Goal: Information Seeking & Learning: Learn about a topic

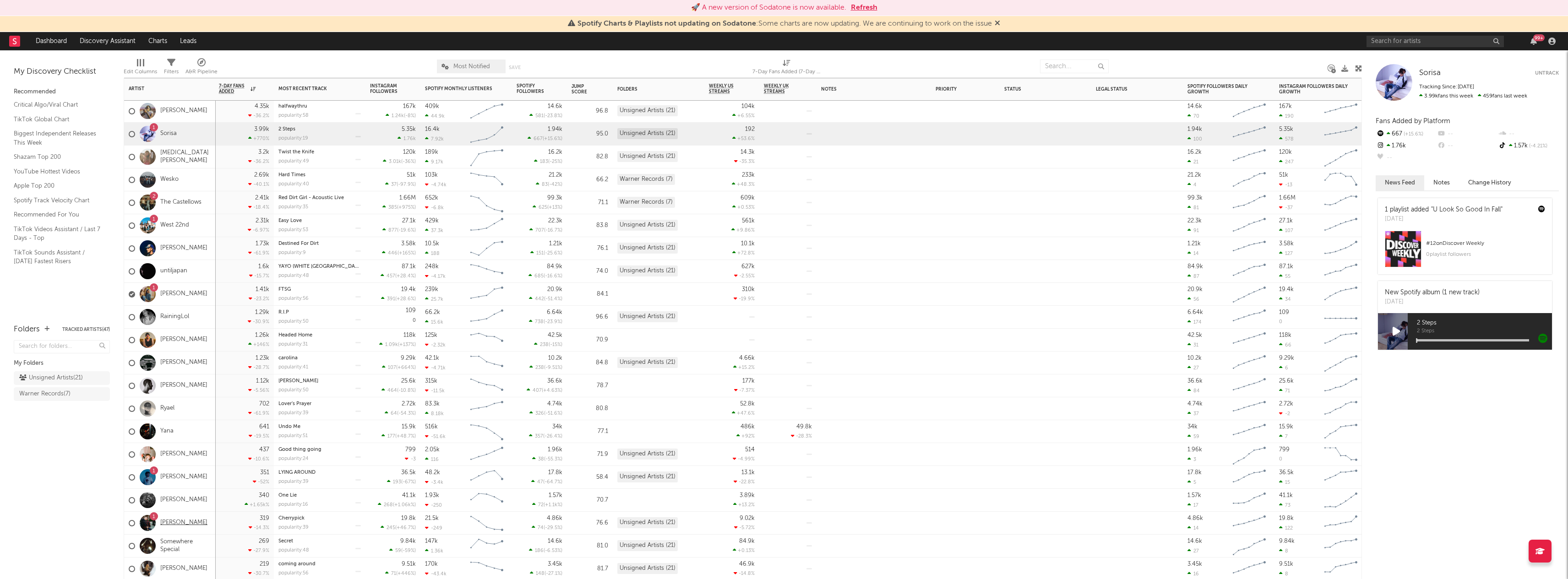
click at [178, 525] on link "[PERSON_NAME]" at bounding box center [183, 523] width 47 height 8
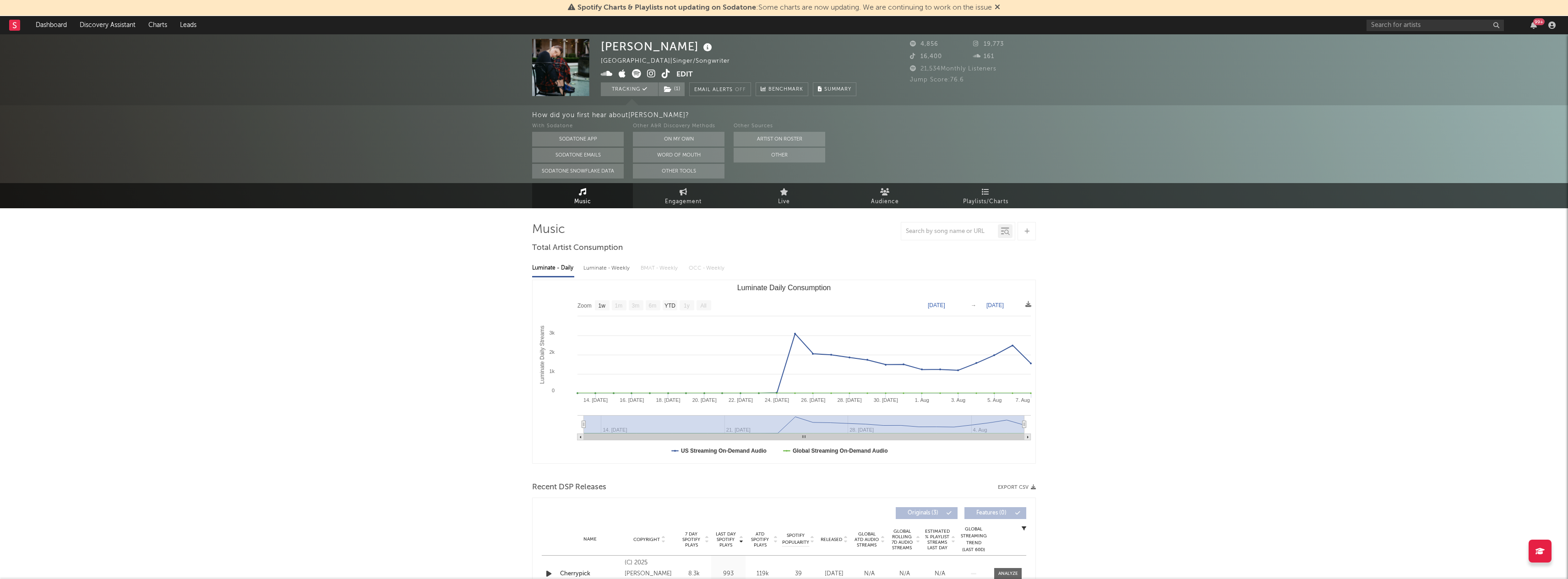
select select "1w"
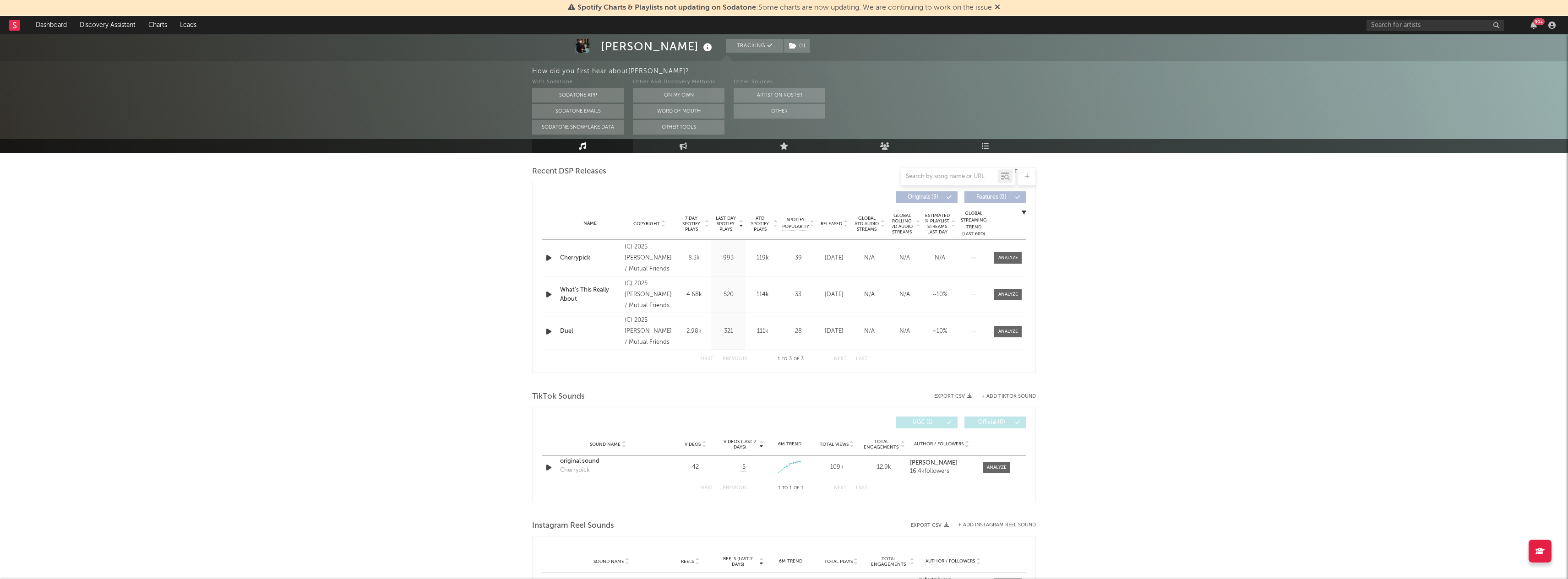
scroll to position [429, 0]
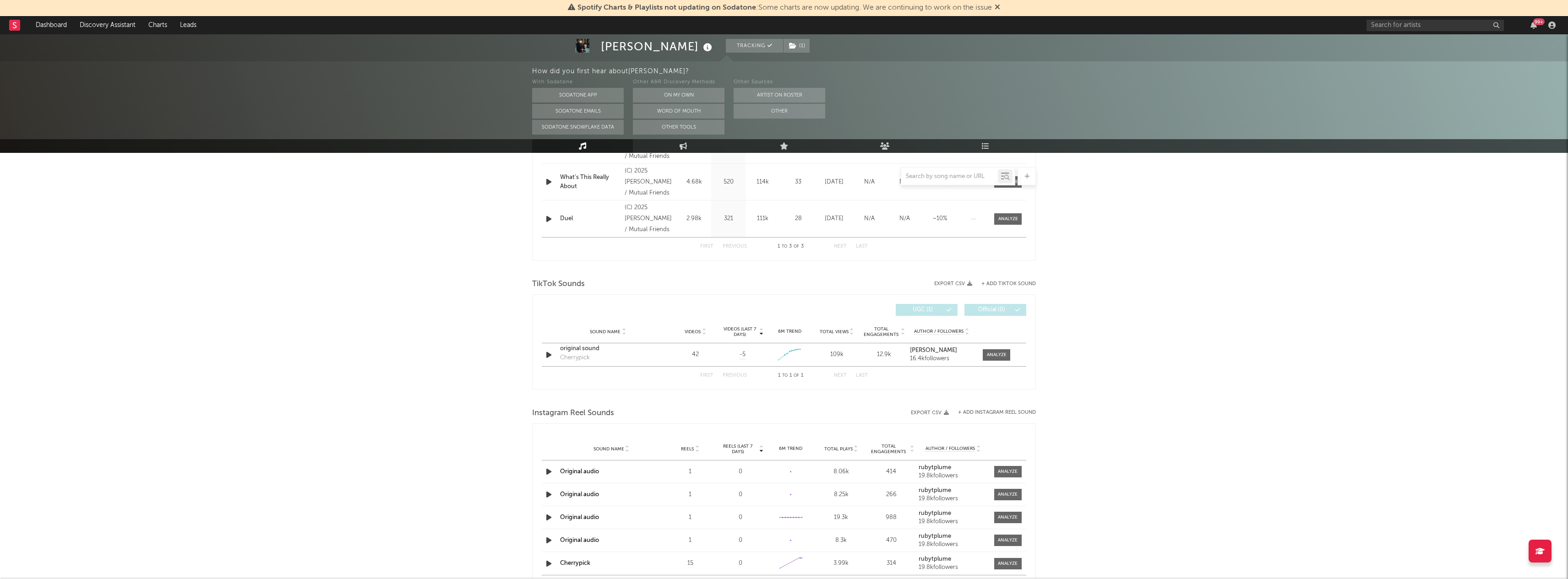
click at [489, 475] on div "[PERSON_NAME] Tracking ( 1 ) [GEOGRAPHIC_DATA] | Singer/Songwriter Edit Trackin…" at bounding box center [784, 255] width 1568 height 1300
click at [550, 474] on icon "button" at bounding box center [549, 472] width 10 height 11
click at [655, 566] on icon "button" at bounding box center [653, 568] width 5 height 7
click at [655, 566] on icon "button" at bounding box center [653, 568] width 6 height 7
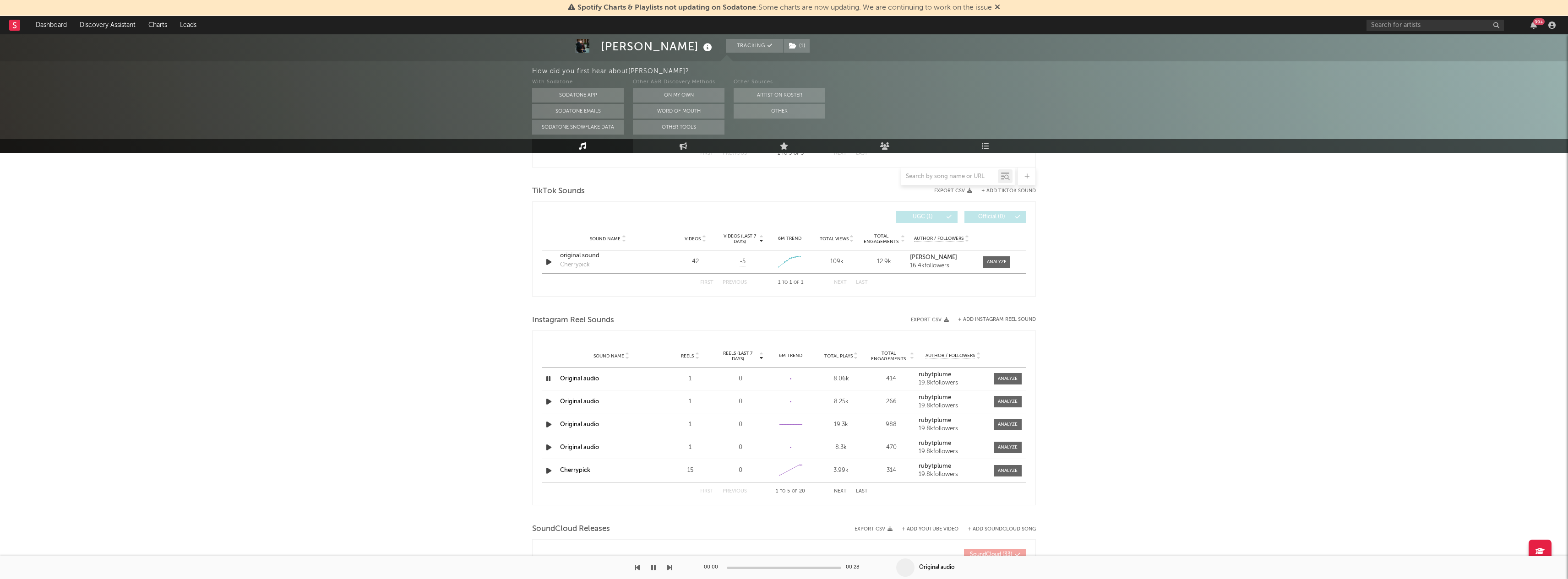
scroll to position [538, 0]
click at [546, 379] on icon "button" at bounding box center [549, 379] width 10 height 11
click at [550, 406] on icon "button" at bounding box center [549, 402] width 10 height 11
click at [547, 429] on icon "button" at bounding box center [549, 425] width 10 height 11
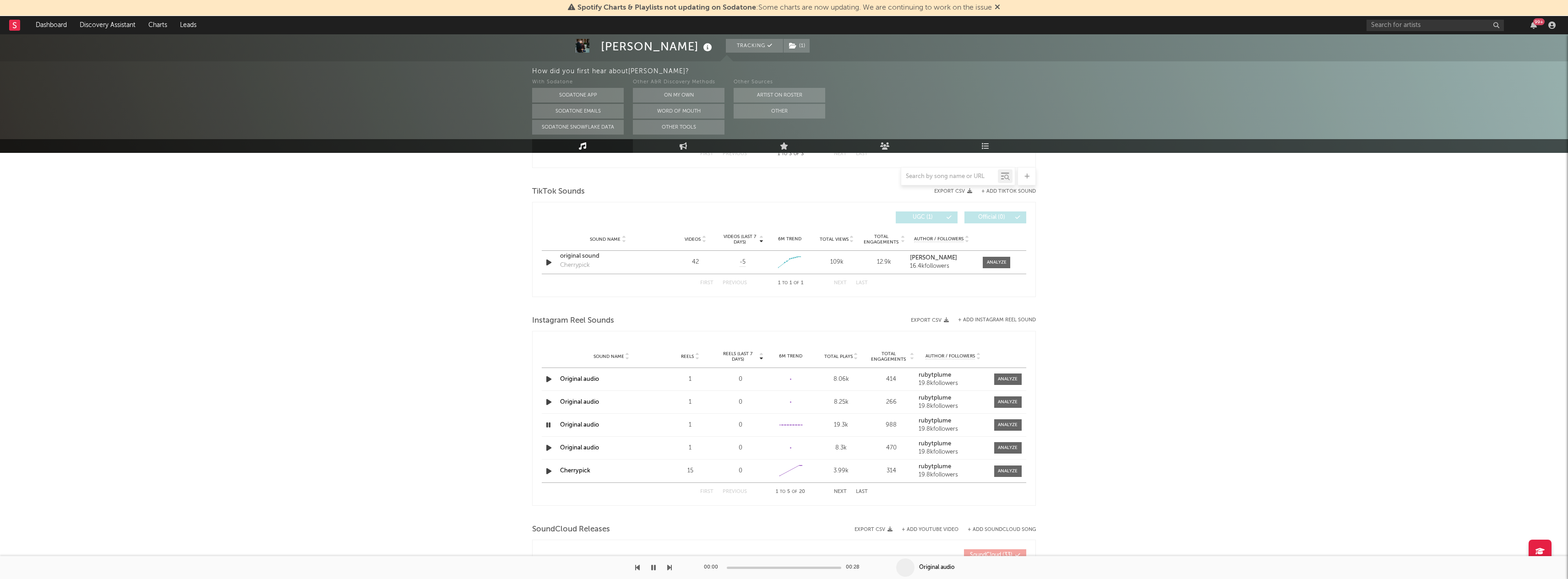
click at [548, 451] on icon "button" at bounding box center [549, 448] width 10 height 11
click at [546, 466] on icon "button" at bounding box center [549, 472] width 10 height 11
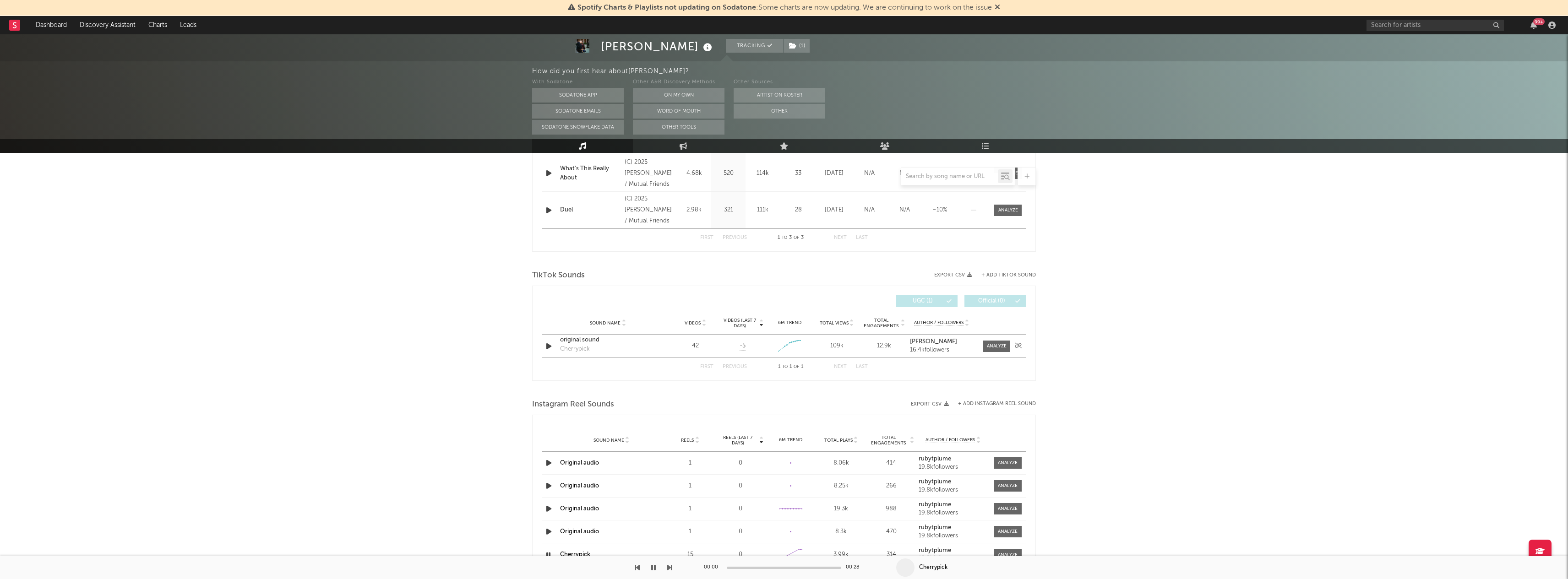
scroll to position [437, 0]
click at [533, 356] on div "Videos (last 7 days) Sound Name Videos Videos (last 7 days) Total Views Total E…" at bounding box center [784, 334] width 504 height 95
click at [551, 347] on icon "button" at bounding box center [549, 347] width 10 height 11
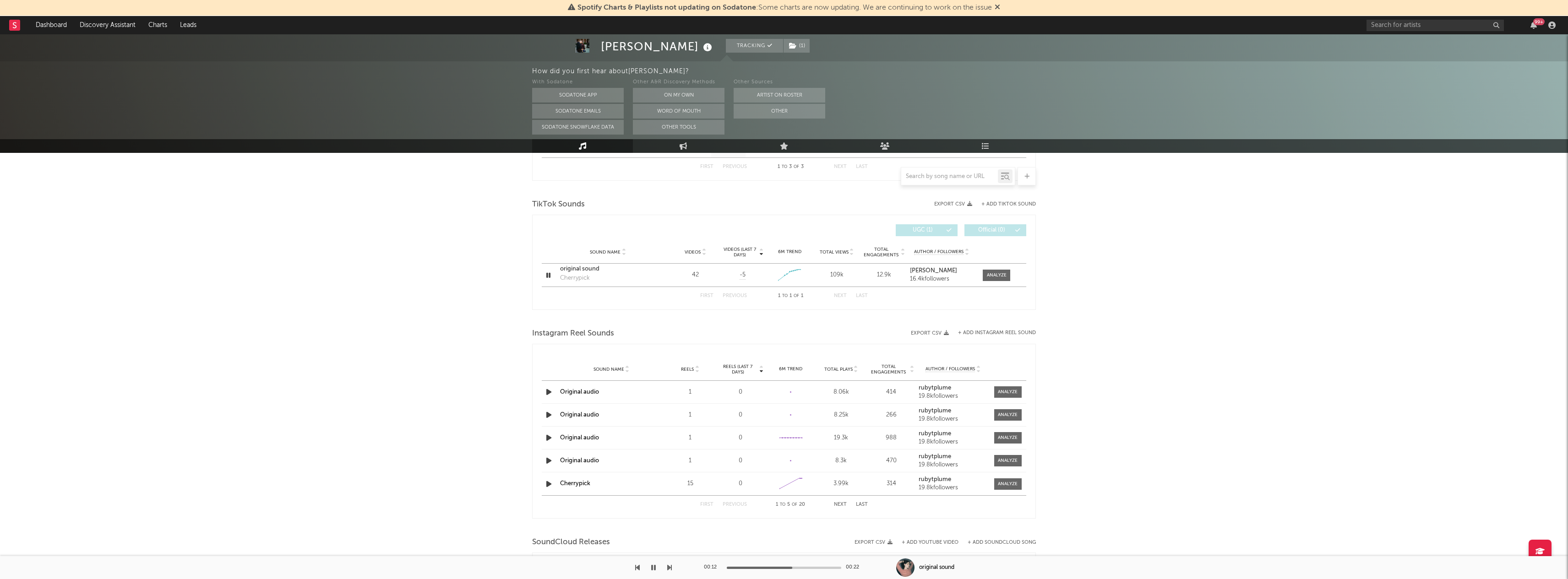
scroll to position [512, 0]
click at [546, 388] on icon "button" at bounding box center [549, 389] width 10 height 11
drag, startPoint x: 795, startPoint y: 568, endPoint x: 705, endPoint y: 578, distance: 90.6
click at [705, 578] on div "00:13 00:22" at bounding box center [784, 568] width 160 height 23
click at [729, 566] on div "00:13 00:22" at bounding box center [784, 568] width 160 height 23
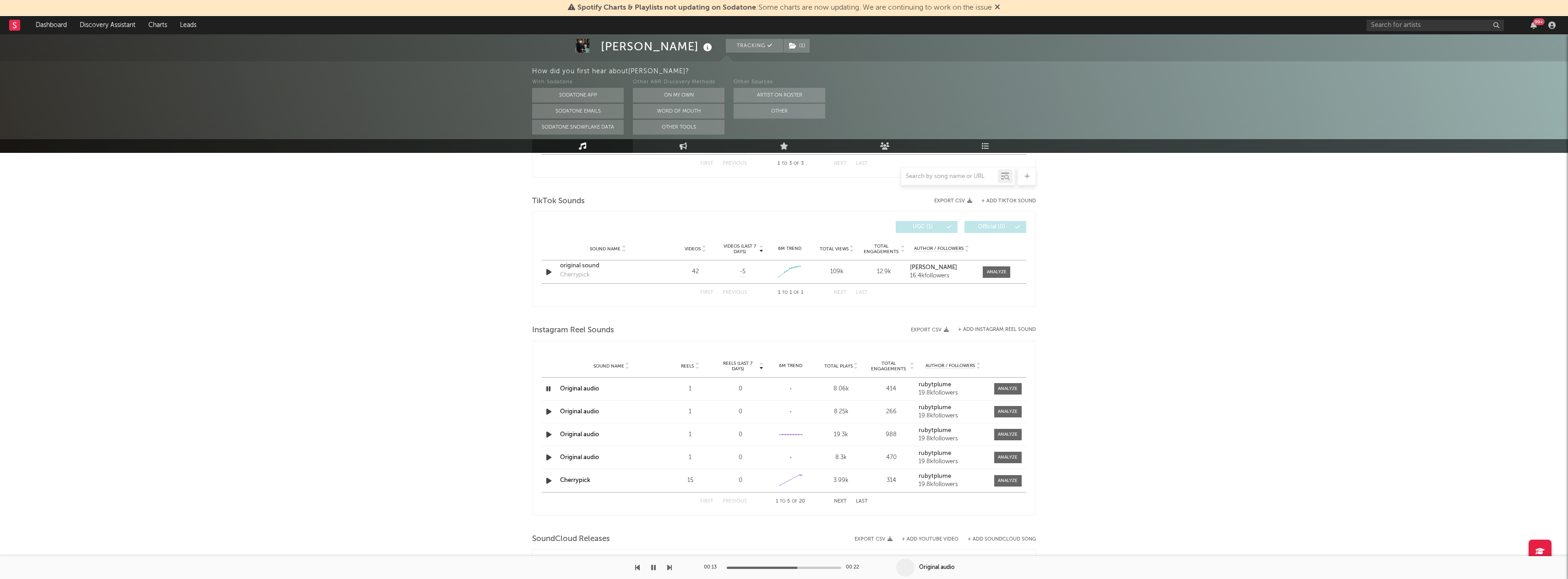
click at [727, 567] on div at bounding box center [740, 568] width 114 height 2
click at [727, 566] on div "00:13 00:22" at bounding box center [784, 568] width 160 height 23
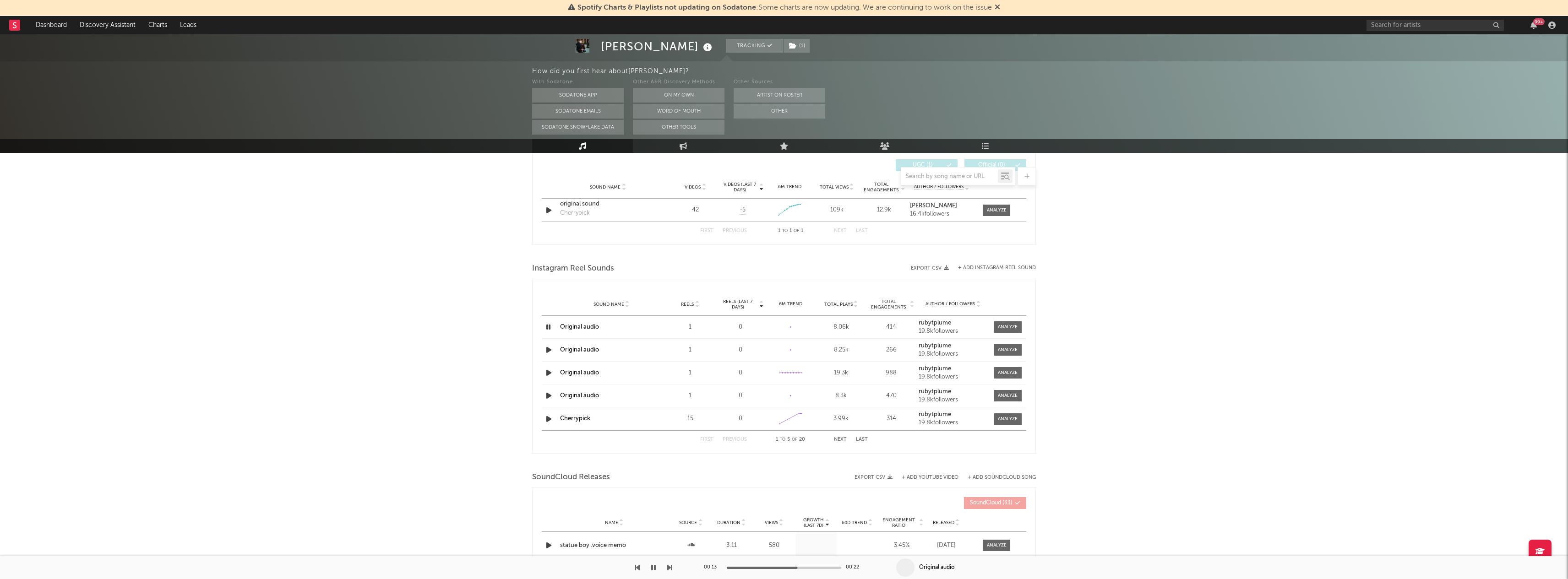
scroll to position [584, 0]
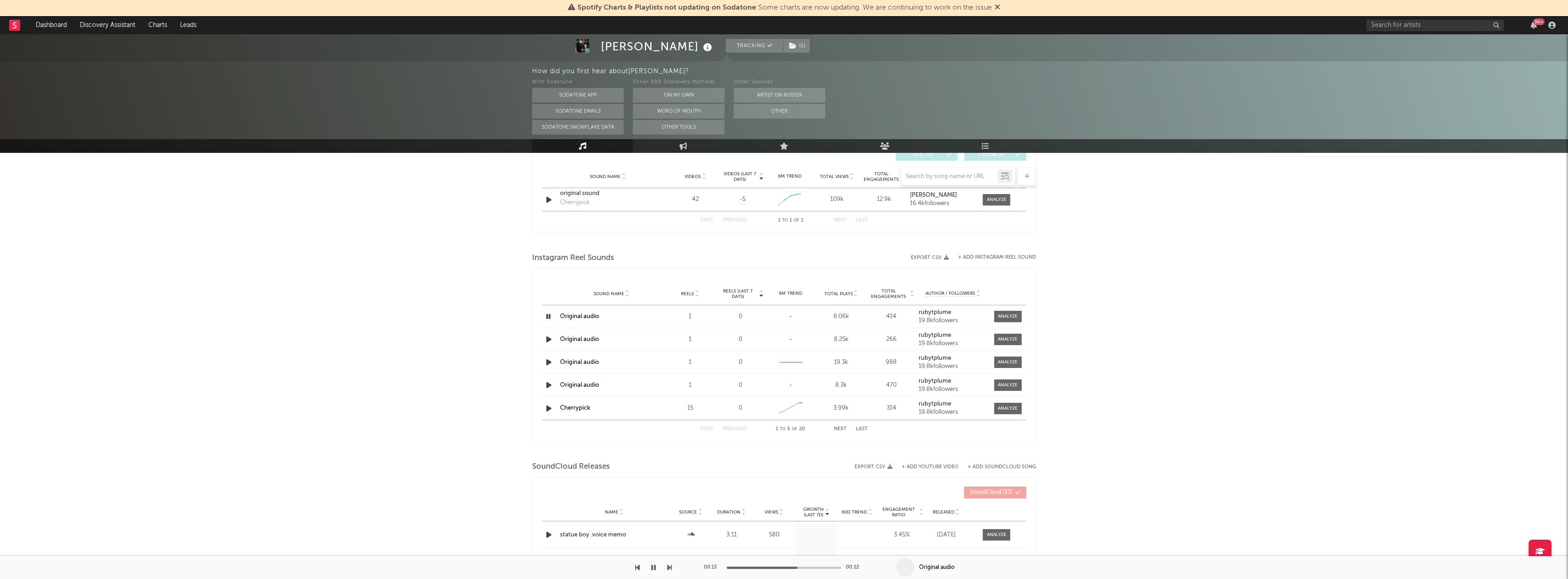
click at [554, 338] on icon "button" at bounding box center [549, 340] width 10 height 11
click at [545, 361] on icon "button" at bounding box center [549, 362] width 10 height 11
click at [503, 401] on div "[PERSON_NAME] Tracking ( 1 ) [GEOGRAPHIC_DATA] | Singer/Songwriter Edit Trackin…" at bounding box center [784, 100] width 1568 height 1300
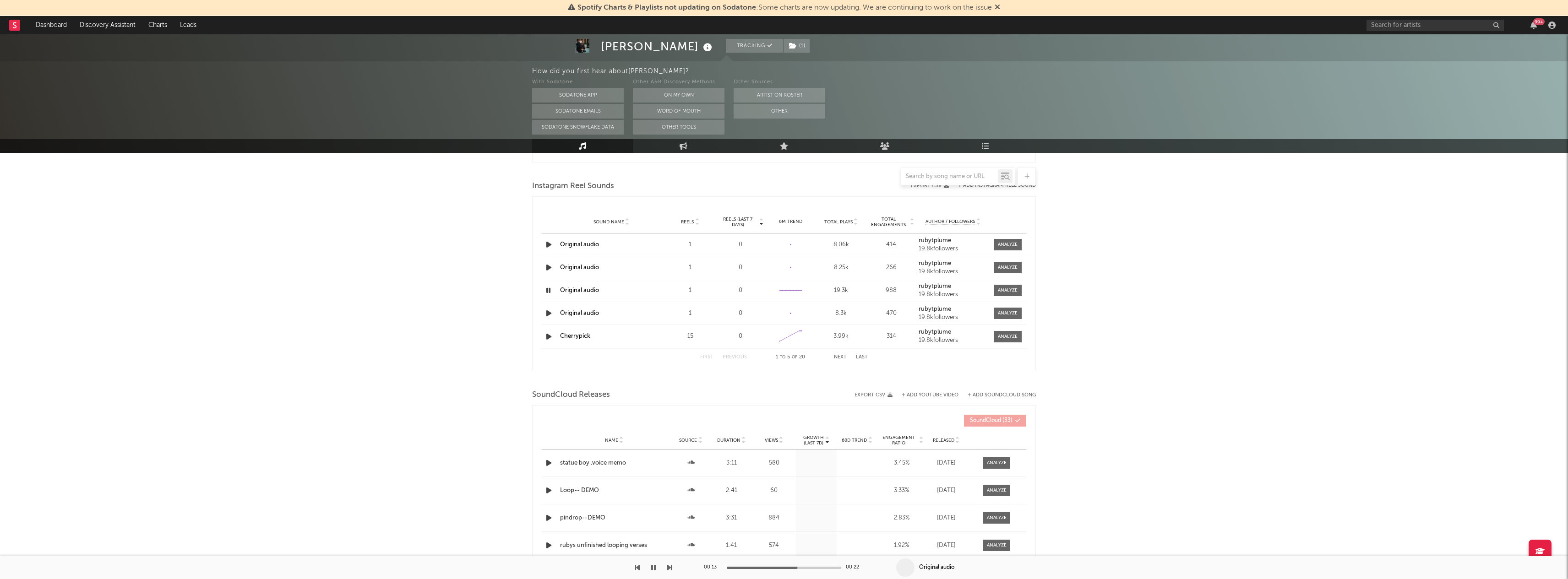
scroll to position [656, 0]
click at [547, 313] on icon "button" at bounding box center [549, 313] width 10 height 11
click at [547, 333] on icon "button" at bounding box center [549, 336] width 10 height 11
click at [842, 356] on button "Next" at bounding box center [840, 357] width 13 height 5
click at [843, 360] on div "First Previous 6 to 10 of 20 Next Last" at bounding box center [784, 357] width 168 height 18
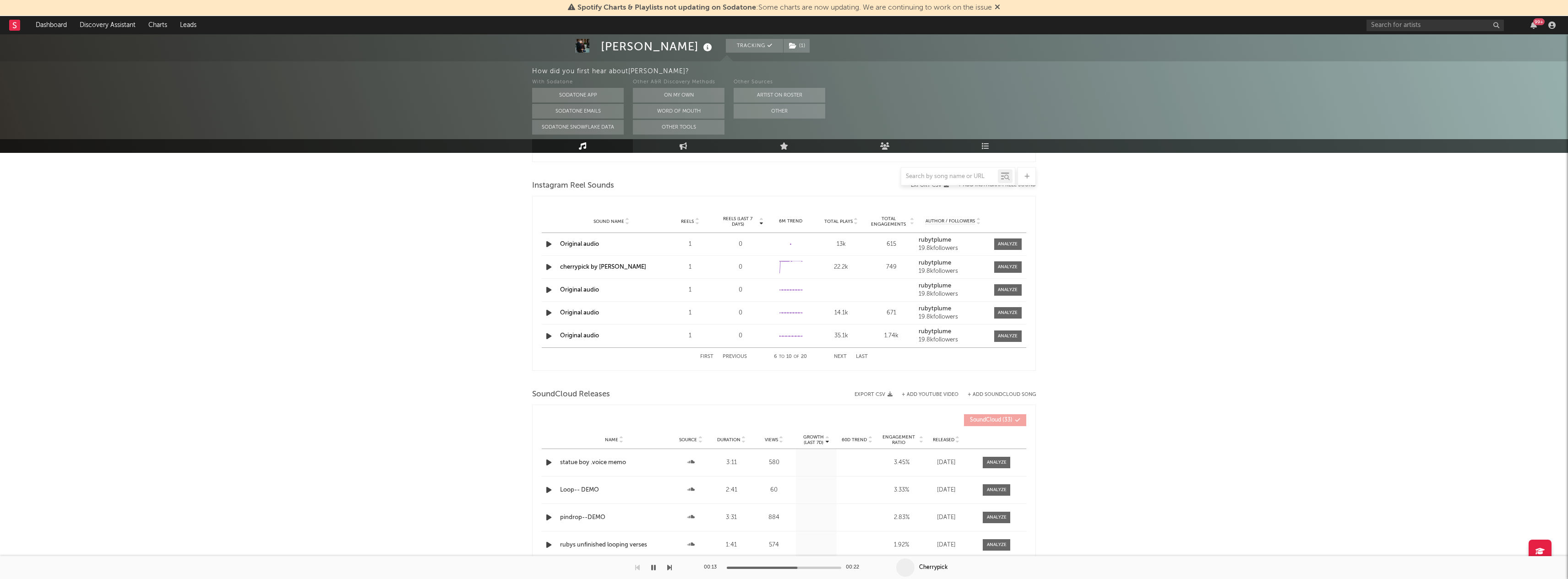
click at [843, 356] on button "Next" at bounding box center [840, 357] width 13 height 5
click at [548, 247] on icon "button" at bounding box center [549, 244] width 10 height 11
click at [552, 267] on icon "button" at bounding box center [549, 267] width 10 height 11
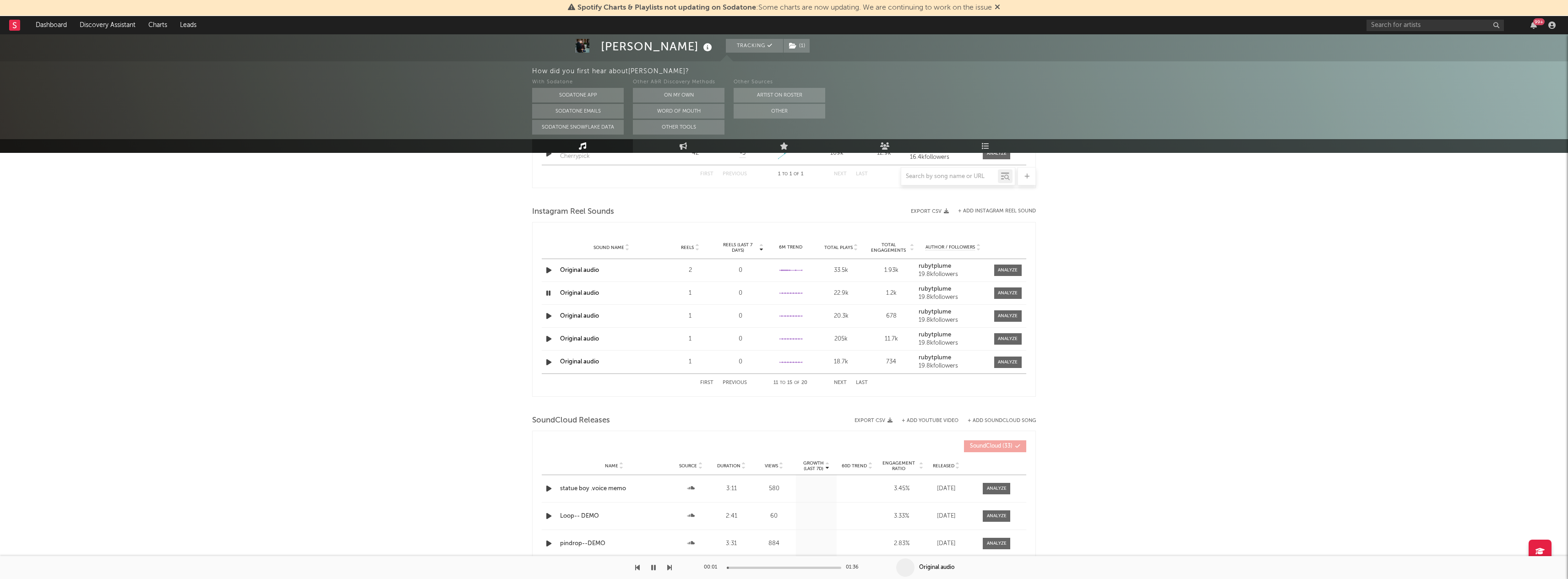
scroll to position [630, 0]
click at [550, 270] on icon "button" at bounding box center [549, 270] width 10 height 11
click at [726, 385] on button "Previous" at bounding box center [735, 382] width 25 height 5
click at [547, 317] on icon "button" at bounding box center [549, 316] width 10 height 11
click at [840, 379] on div "First Previous 6 to 10 of 20 Next Last" at bounding box center [784, 382] width 168 height 18
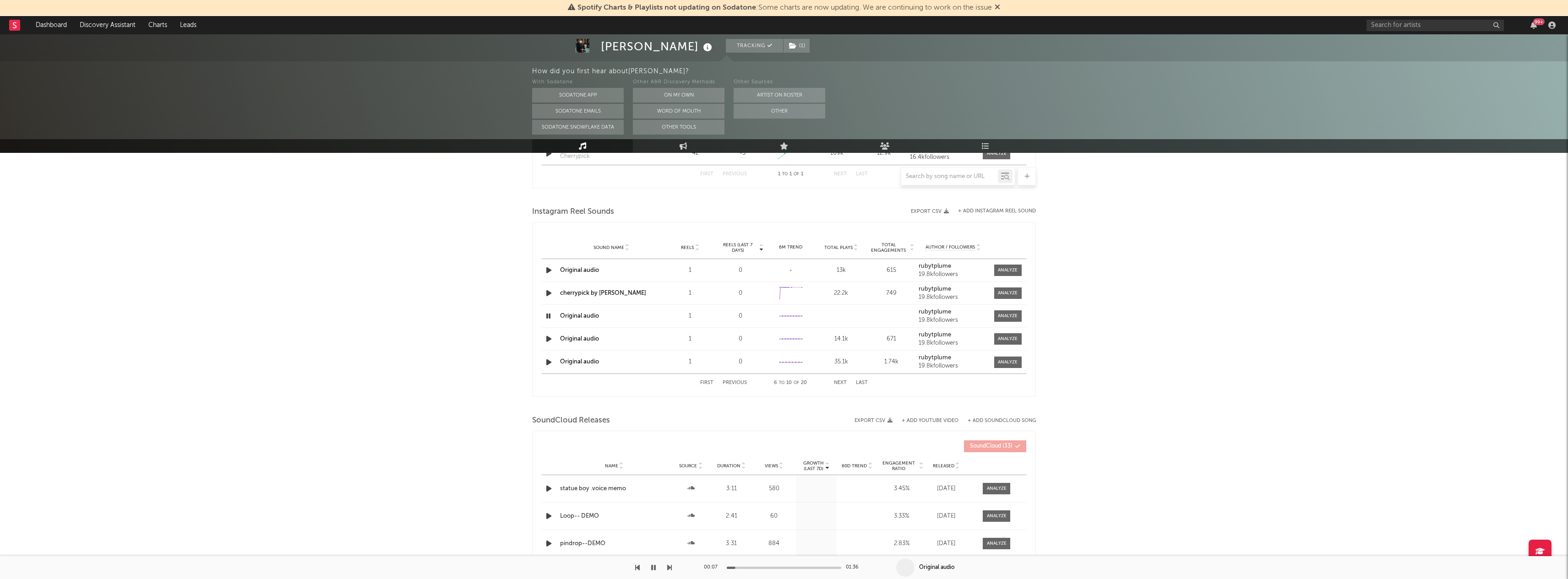
click at [837, 383] on button "Next" at bounding box center [840, 382] width 13 height 5
click at [545, 335] on icon "button" at bounding box center [549, 339] width 10 height 11
click at [744, 567] on div at bounding box center [783, 568] width 114 height 2
click at [757, 568] on div at bounding box center [783, 568] width 114 height 2
click at [772, 567] on div at bounding box center [783, 568] width 114 height 2
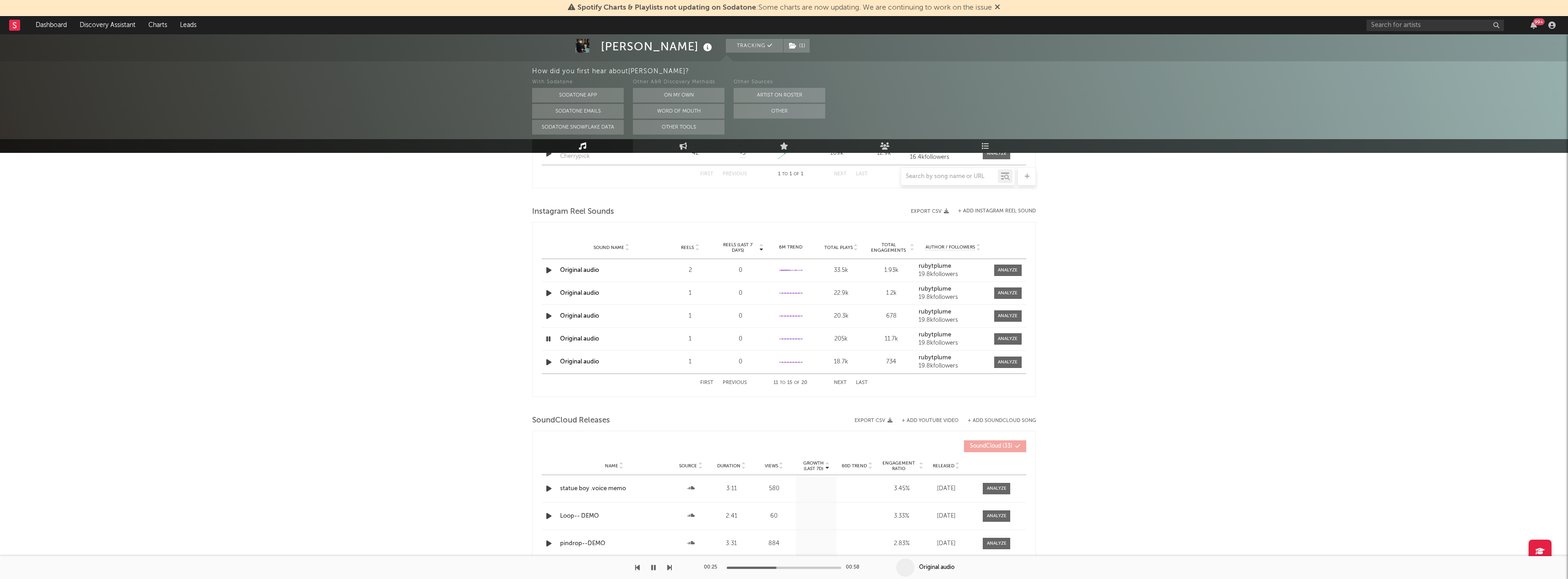
click at [547, 361] on icon "button" at bounding box center [549, 362] width 10 height 11
click at [723, 571] on div "00:25 00:58" at bounding box center [784, 568] width 160 height 23
click at [651, 564] on button "button" at bounding box center [653, 568] width 9 height 23
click at [654, 568] on icon "button" at bounding box center [653, 568] width 6 height 7
click at [547, 318] on icon "button" at bounding box center [549, 316] width 10 height 11
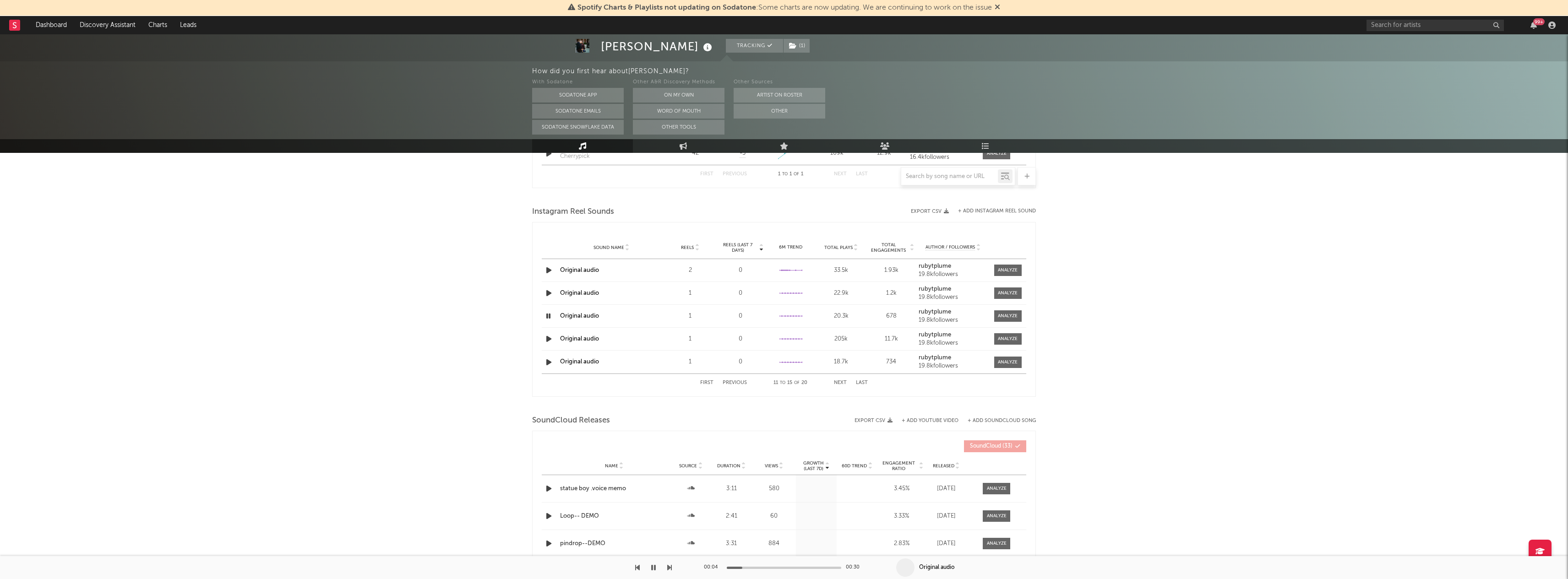
click at [546, 359] on icon "button" at bounding box center [549, 362] width 10 height 11
click at [839, 383] on button "Next" at bounding box center [840, 382] width 13 height 5
click at [544, 271] on div at bounding box center [550, 270] width 16 height 11
click at [545, 271] on icon "button" at bounding box center [549, 270] width 10 height 11
click at [549, 277] on div "Sound Name Original audio Reels 1 Reels (last 7 days) 0 6M Trend Created with H…" at bounding box center [784, 270] width 484 height 22
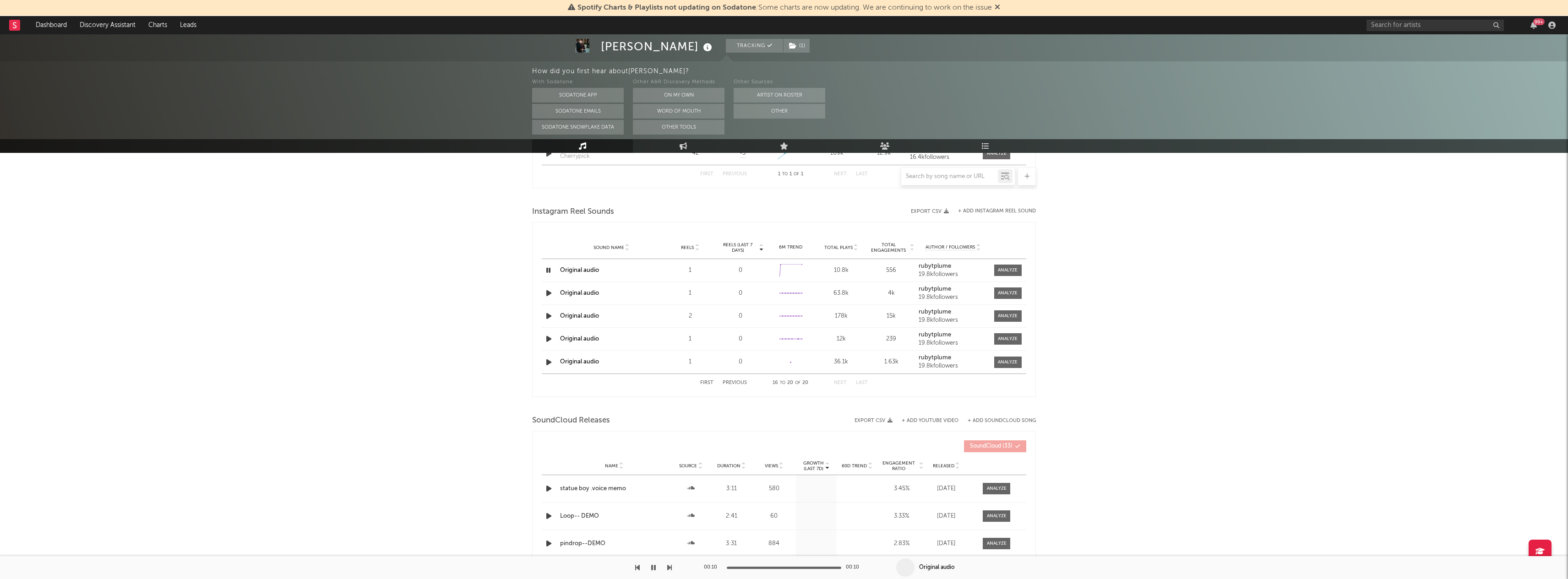
click at [550, 289] on icon "button" at bounding box center [549, 293] width 10 height 11
click at [545, 293] on icon "button" at bounding box center [548, 293] width 8 height 11
click at [547, 317] on icon "button" at bounding box center [549, 316] width 10 height 11
click at [549, 316] on icon "button" at bounding box center [548, 316] width 8 height 11
click at [549, 316] on icon "button" at bounding box center [549, 316] width 10 height 11
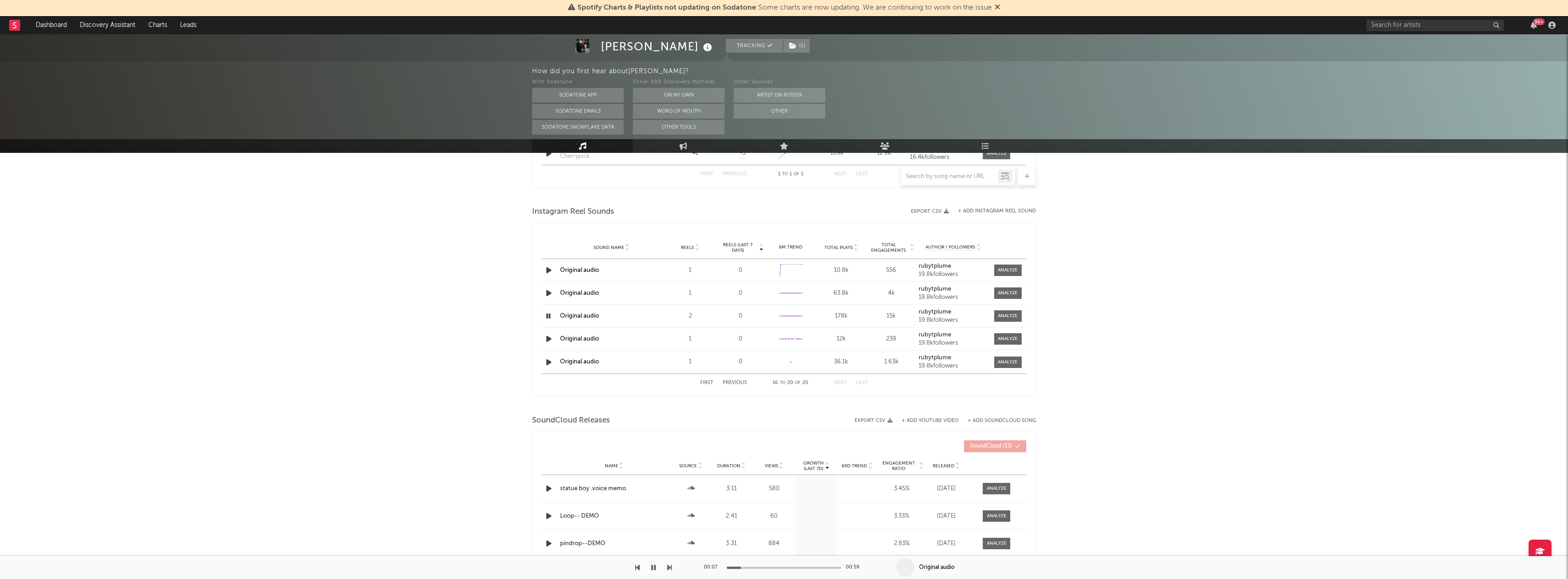
click at [755, 569] on div "00:07 00:59" at bounding box center [784, 568] width 160 height 23
click at [759, 568] on div at bounding box center [783, 568] width 114 height 2
click at [547, 343] on icon "button" at bounding box center [549, 339] width 10 height 11
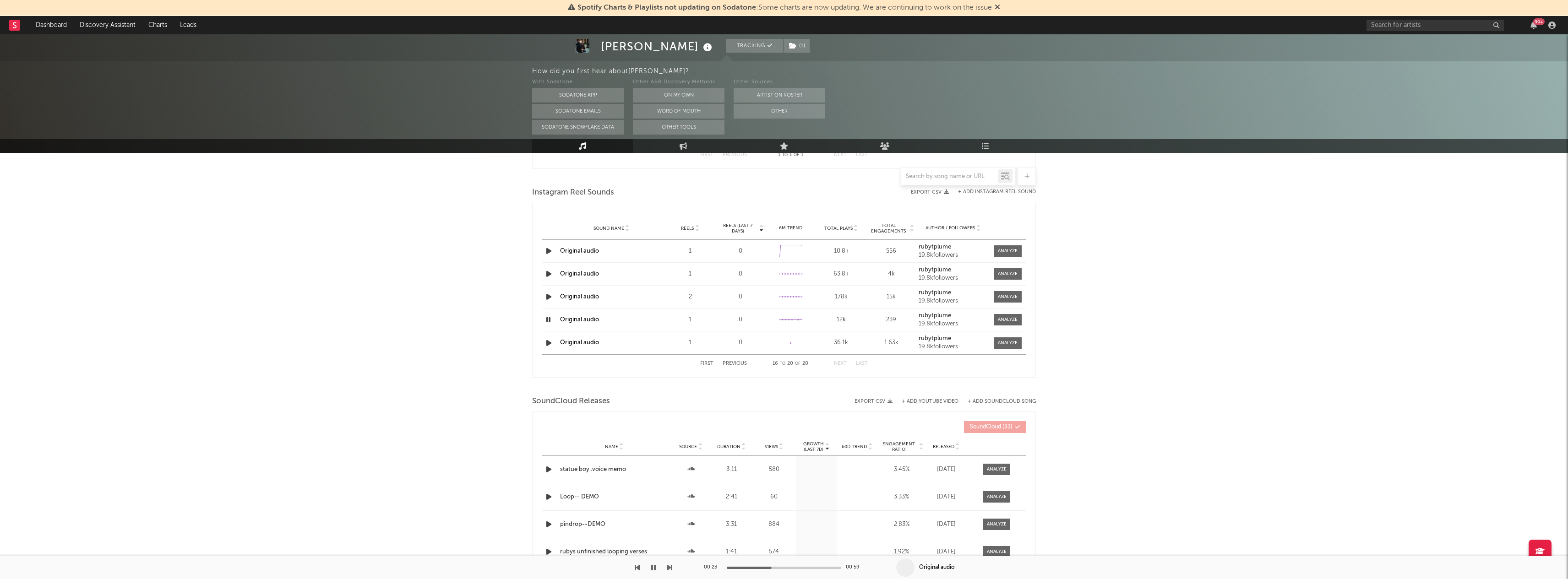
scroll to position [650, 0]
click at [547, 341] on icon "button" at bounding box center [549, 342] width 10 height 11
click at [840, 359] on div "First Previous 16 to 20 of 20 Next Last" at bounding box center [784, 362] width 168 height 18
click at [840, 364] on button "Next" at bounding box center [840, 362] width 13 height 5
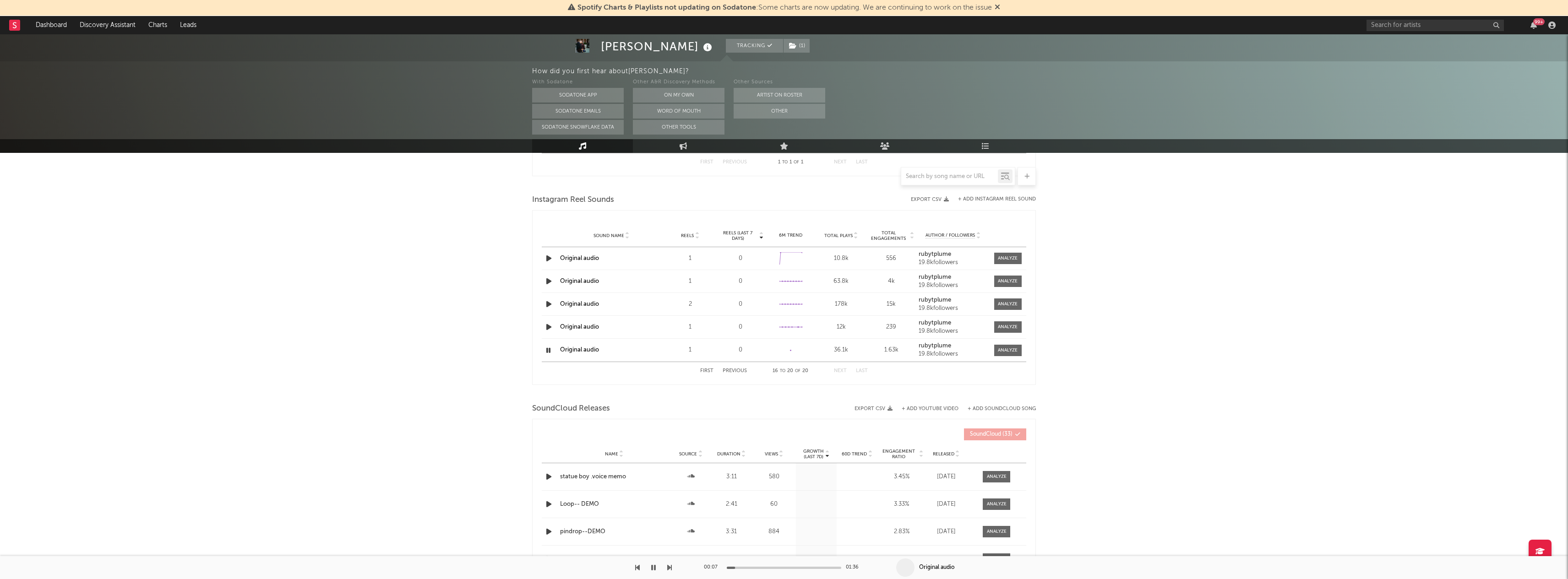
click at [545, 354] on icon "button" at bounding box center [548, 350] width 8 height 11
click at [547, 474] on icon "button" at bounding box center [549, 477] width 10 height 11
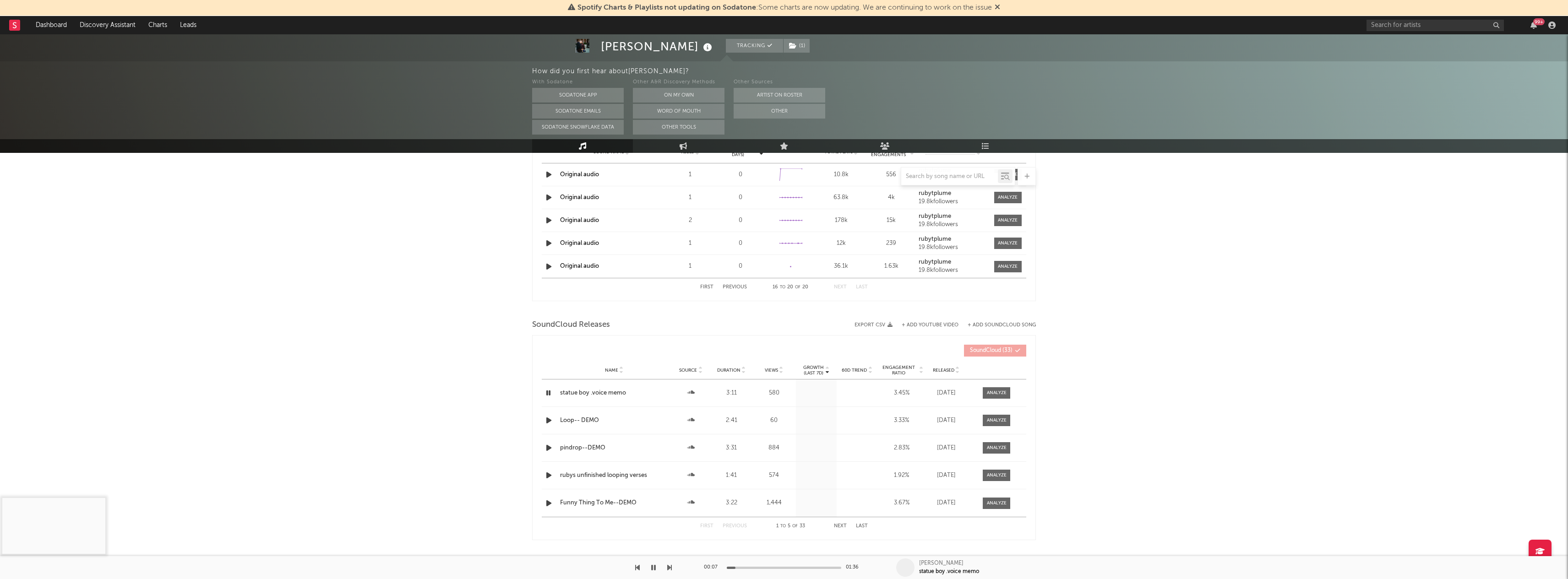
scroll to position [731, 0]
click at [547, 415] on icon "button" at bounding box center [549, 415] width 10 height 11
click at [549, 444] on icon "button" at bounding box center [549, 443] width 10 height 11
click at [545, 469] on icon "button" at bounding box center [549, 470] width 10 height 11
click at [550, 499] on icon "button" at bounding box center [549, 498] width 10 height 11
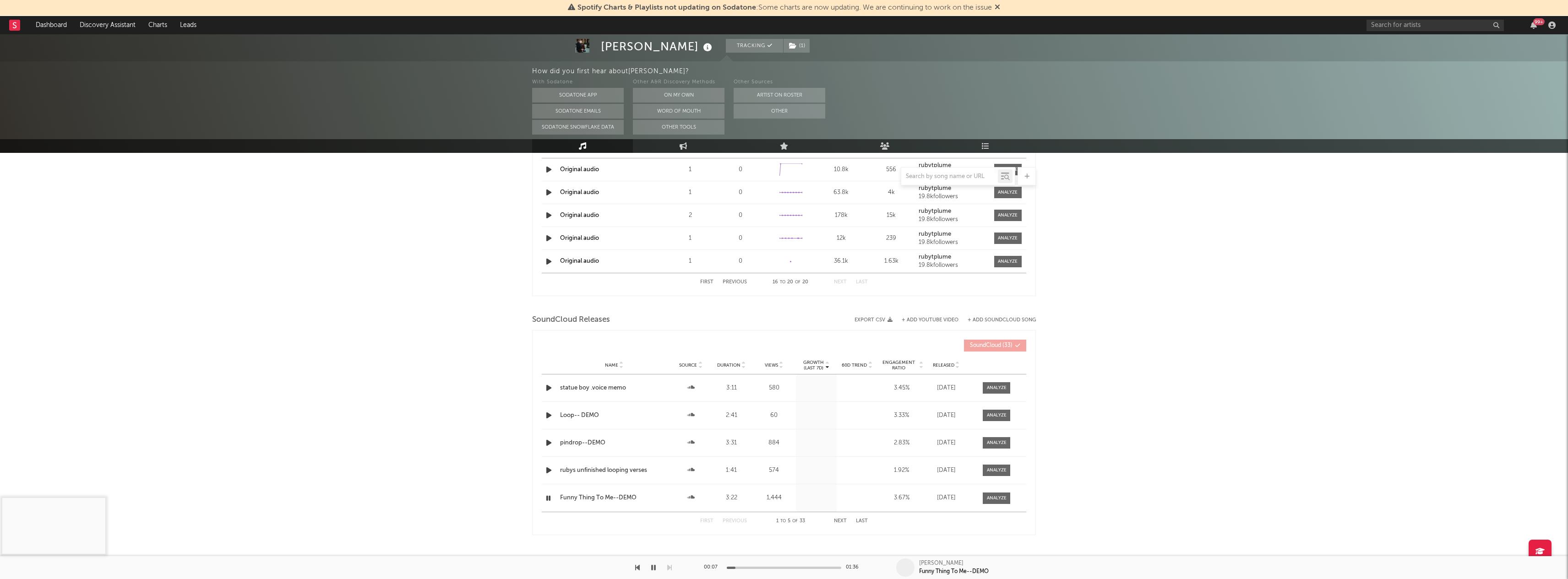
click at [550, 498] on icon "button" at bounding box center [548, 498] width 8 height 11
click at [550, 498] on icon "button" at bounding box center [549, 498] width 10 height 11
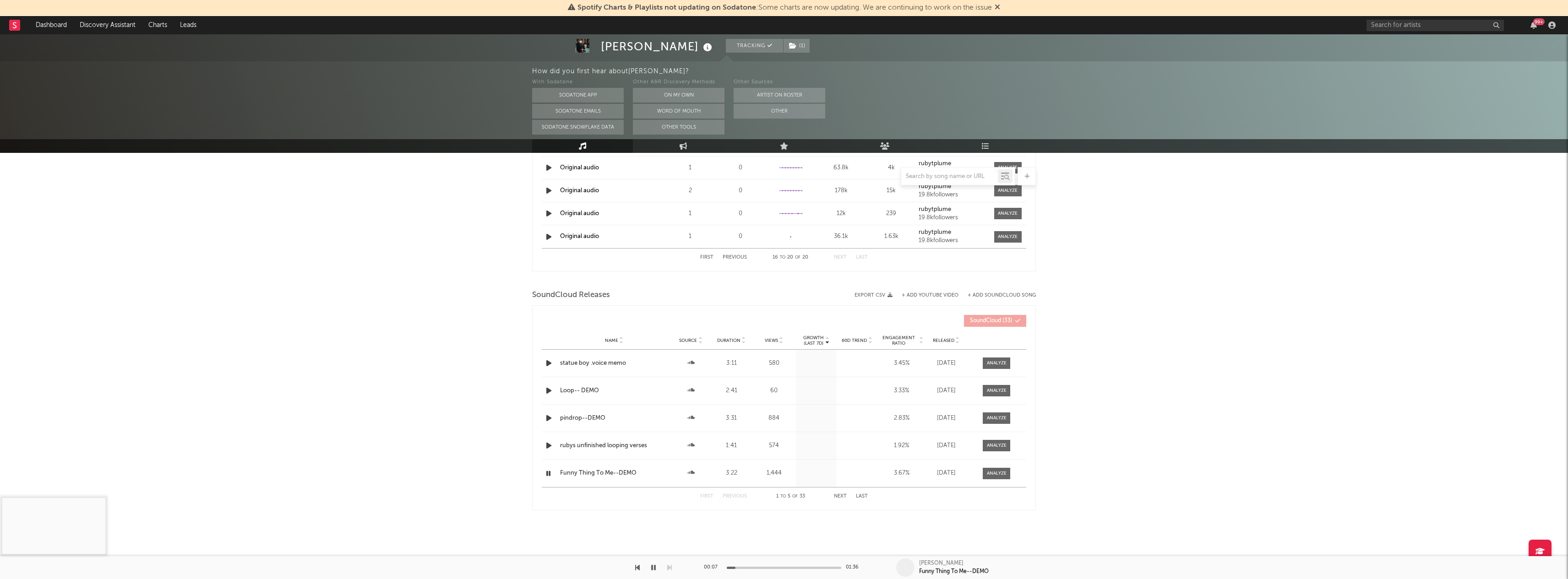
scroll to position [755, 0]
click at [837, 494] on button "Next" at bounding box center [840, 496] width 13 height 5
click at [545, 363] on icon "button" at bounding box center [549, 364] width 10 height 11
click at [548, 391] on icon "button" at bounding box center [549, 391] width 10 height 11
click at [548, 414] on icon "button" at bounding box center [549, 418] width 10 height 11
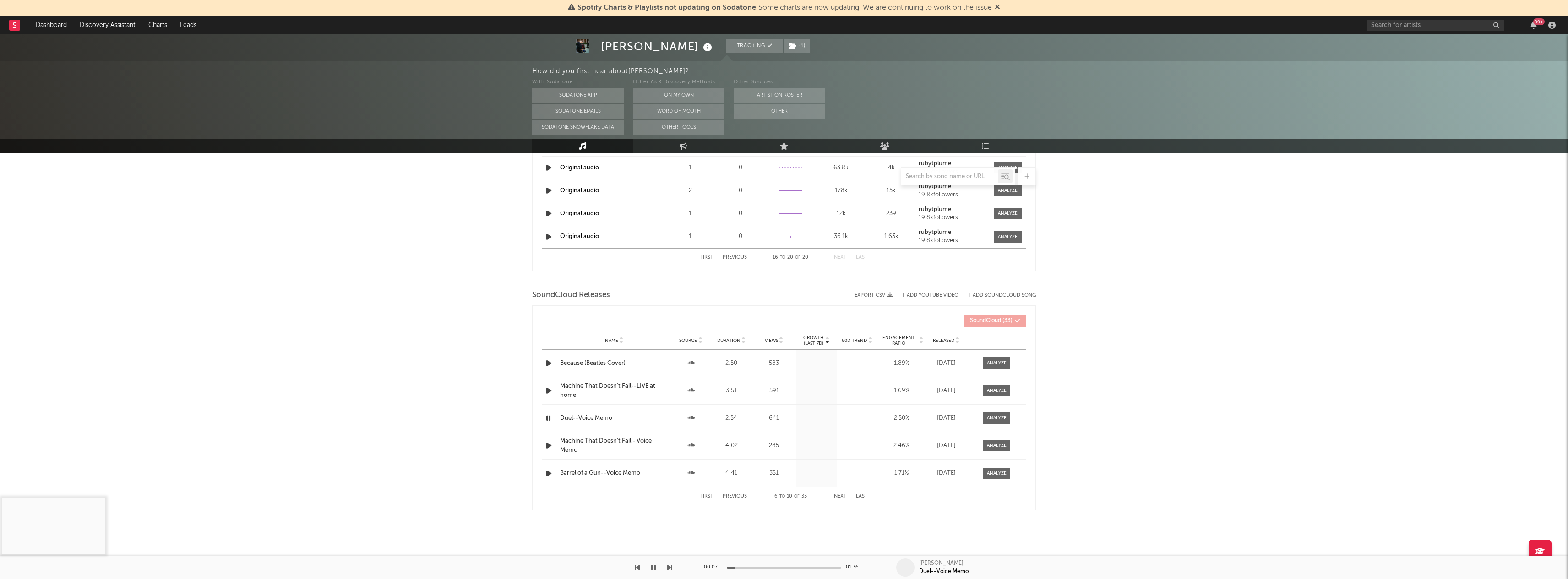
click at [545, 444] on icon "button" at bounding box center [549, 446] width 10 height 11
click at [550, 475] on icon "button" at bounding box center [549, 474] width 10 height 11
click at [836, 498] on button "Next" at bounding box center [840, 496] width 13 height 5
click at [549, 362] on icon "button" at bounding box center [549, 364] width 10 height 11
click at [549, 392] on icon "button" at bounding box center [549, 391] width 10 height 11
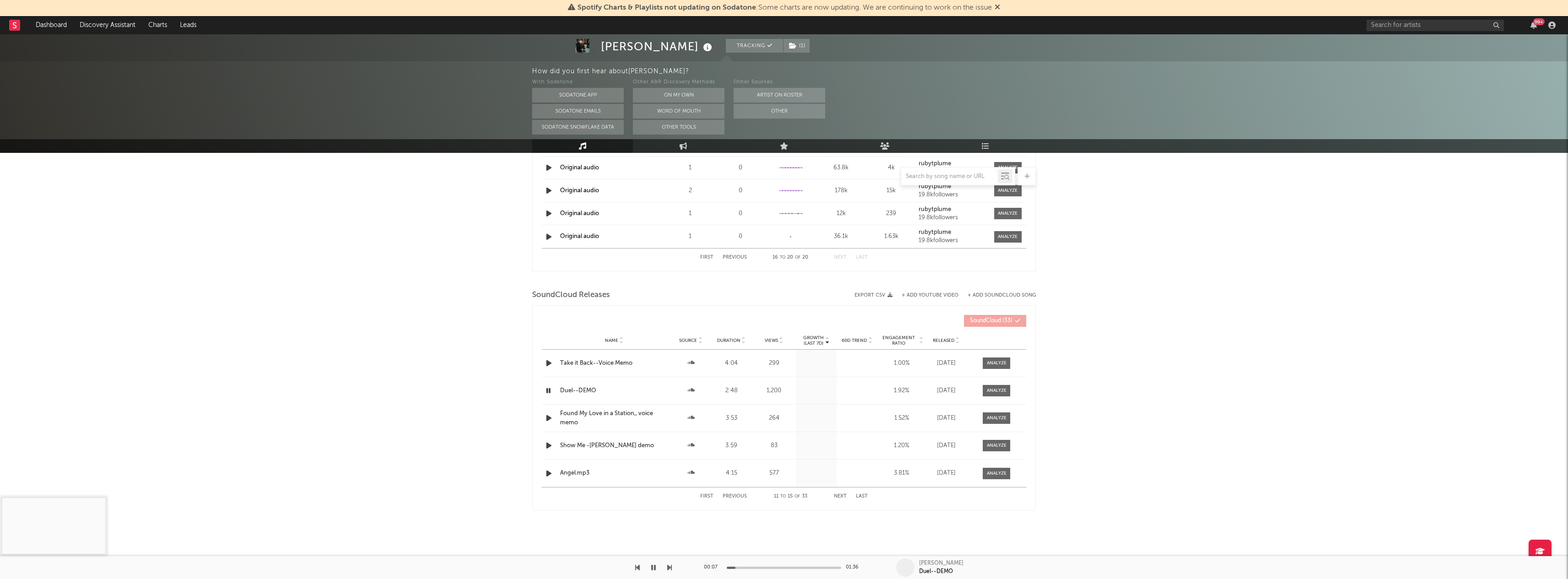
click at [547, 420] on icon "button" at bounding box center [549, 418] width 10 height 11
click at [549, 446] on icon "button" at bounding box center [549, 446] width 10 height 11
click at [549, 467] on div "Name Angel.mp3 Source Duration 4:15 Views 577 Growth (Last 7d) 60D Trend Create…" at bounding box center [784, 473] width 484 height 27
click at [550, 479] on div "Name Angel.mp3 Source Duration 4:15 Views 577 Growth (Last 7d) 60D Trend Create…" at bounding box center [784, 473] width 484 height 27
click at [549, 474] on icon "button" at bounding box center [549, 474] width 10 height 11
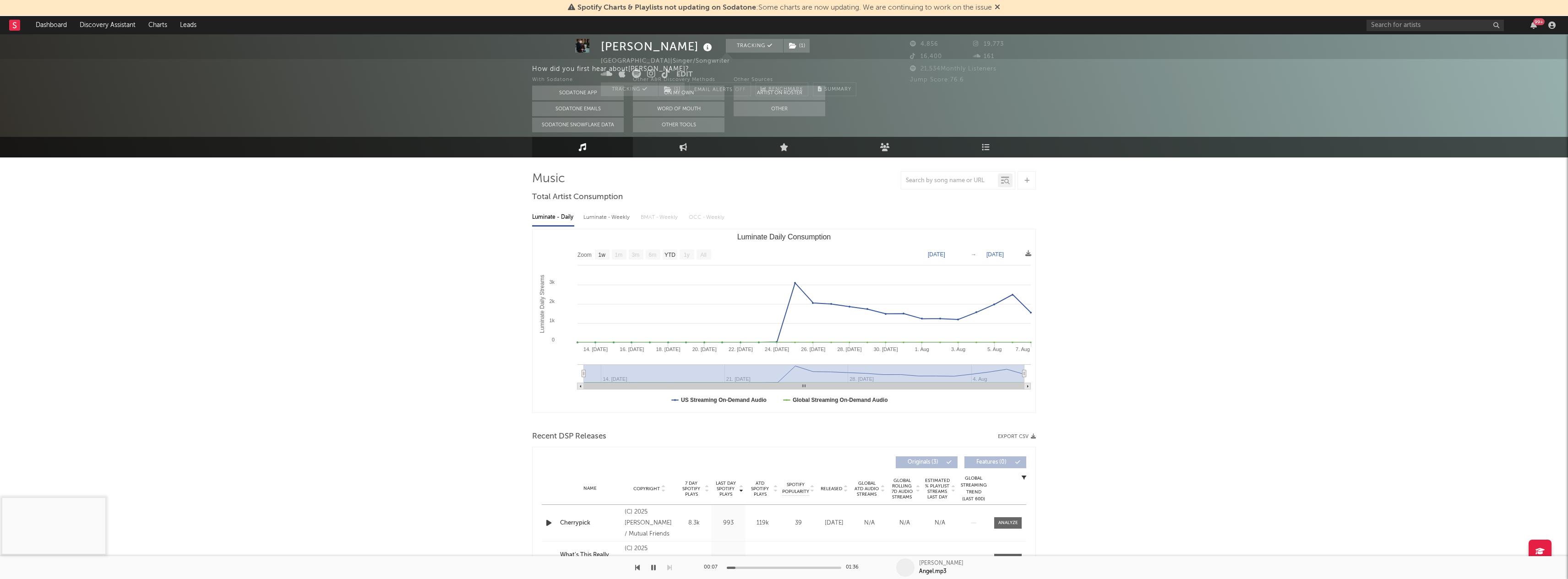
scroll to position [11, 0]
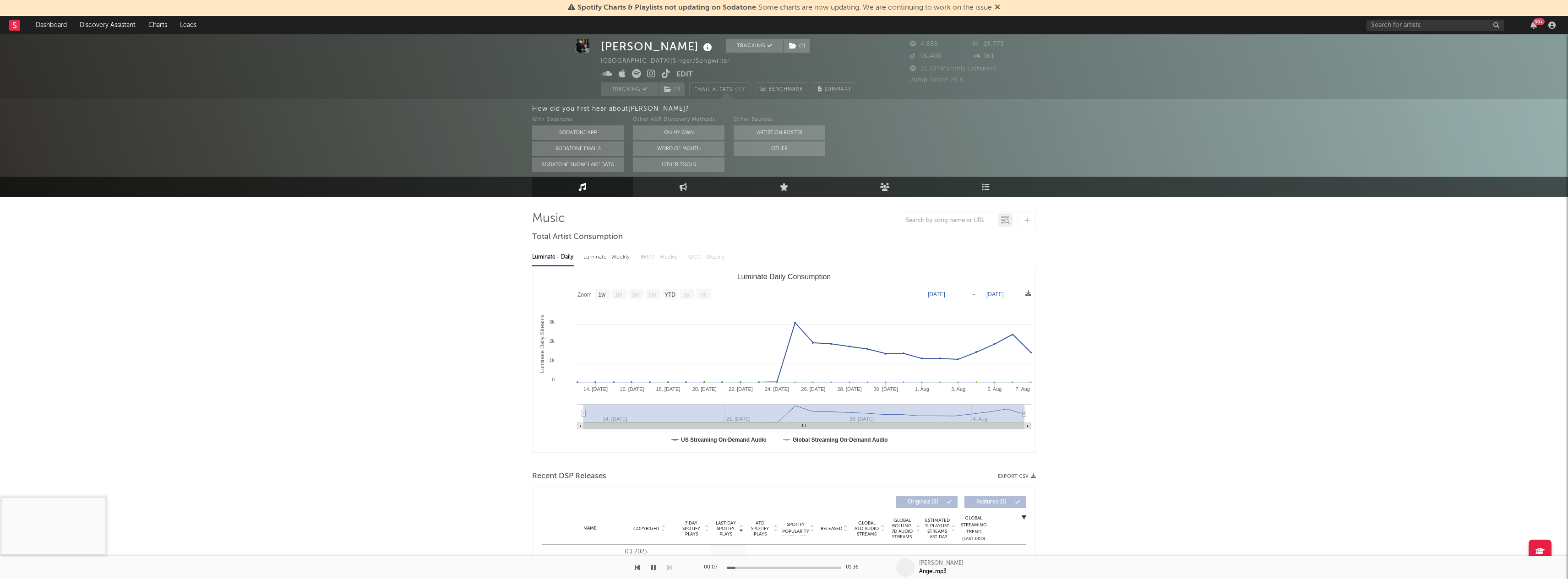
click at [653, 295] on text "6m" at bounding box center [652, 295] width 8 height 6
click at [641, 297] on rect "Luminate Daily Consumption" at bounding box center [636, 294] width 15 height 10
click at [601, 293] on text "1w" at bounding box center [602, 295] width 7 height 6
select select "1w"
type input "2025-08-01"
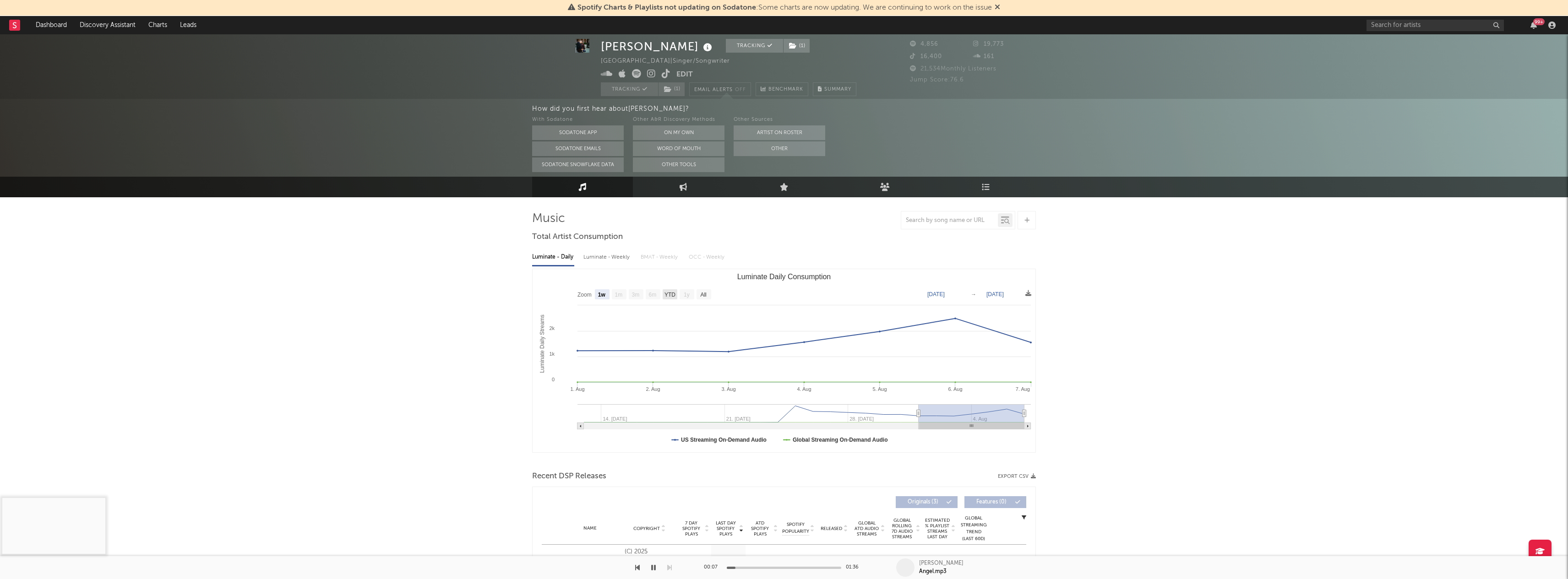
click at [674, 294] on text "YTD" at bounding box center [670, 295] width 11 height 6
select select "YTD"
type input "[DATE]"
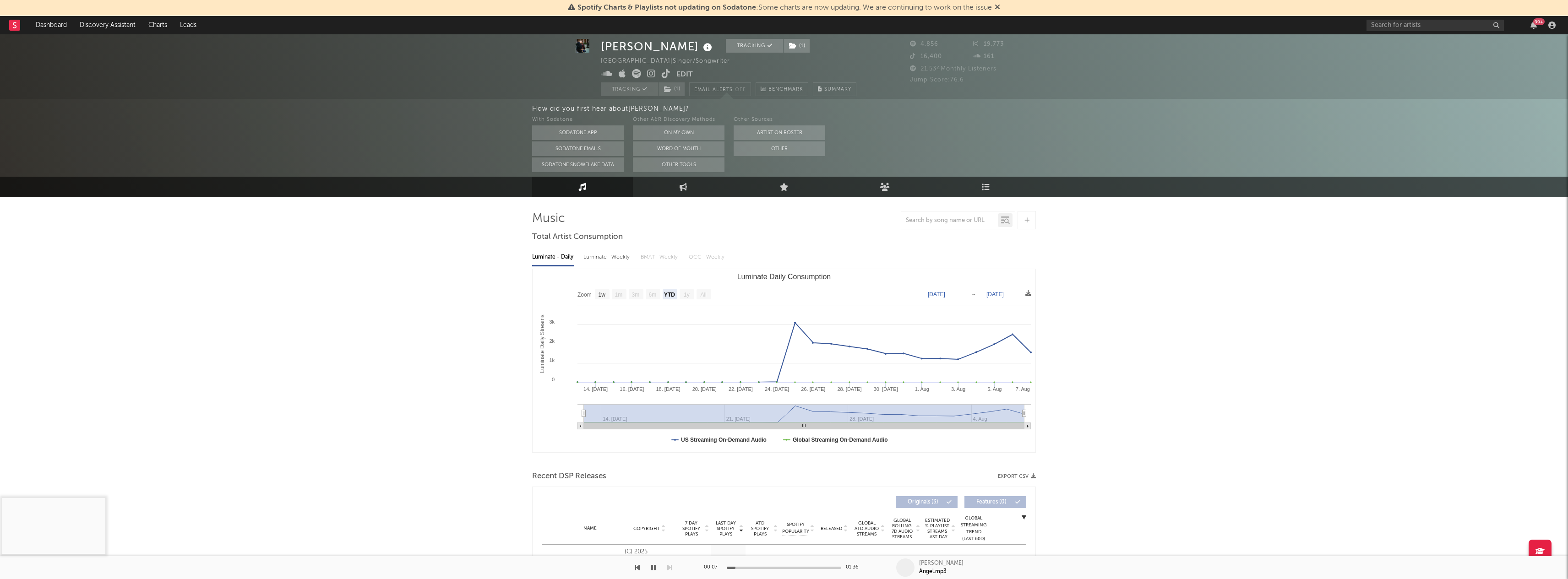
click at [701, 296] on text "All" at bounding box center [703, 295] width 6 height 6
click at [600, 293] on text "1w" at bounding box center [602, 295] width 7 height 6
select select "1w"
type input "2025-08-01"
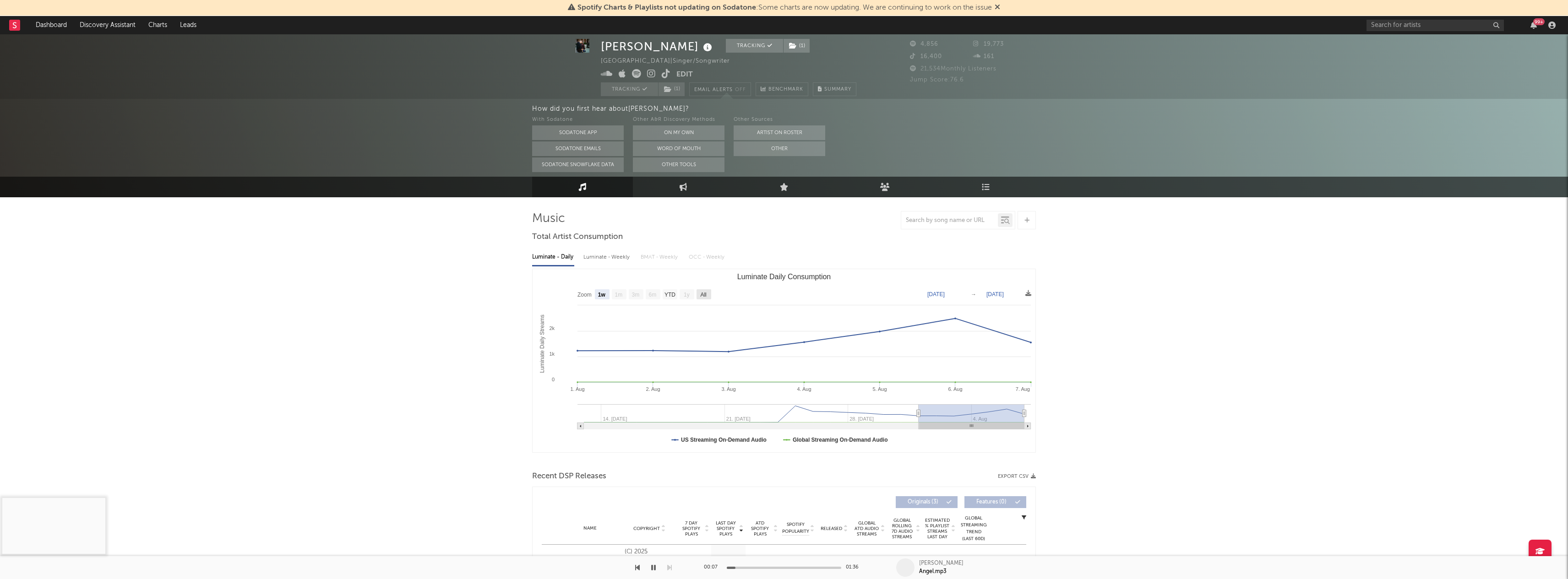
click at [701, 295] on text "All" at bounding box center [703, 295] width 6 height 6
select select "All"
type input "[DATE]"
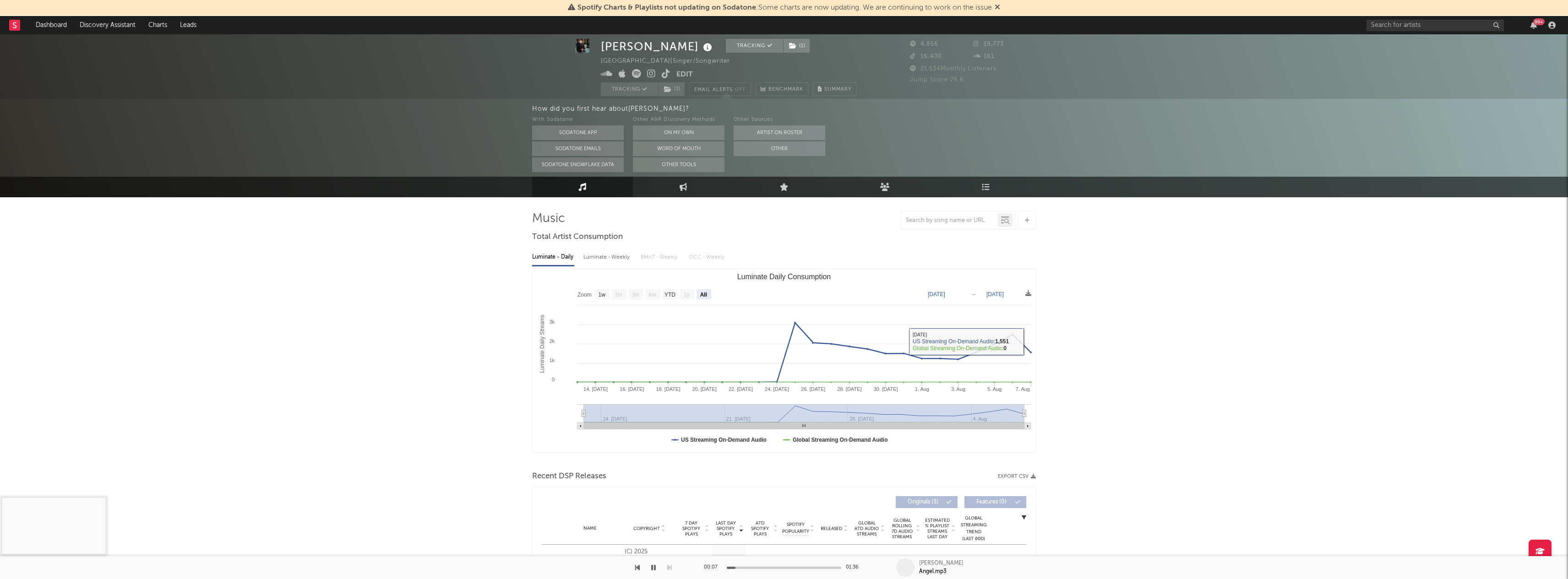
click at [618, 256] on div "Luminate - Weekly" at bounding box center [607, 258] width 48 height 15
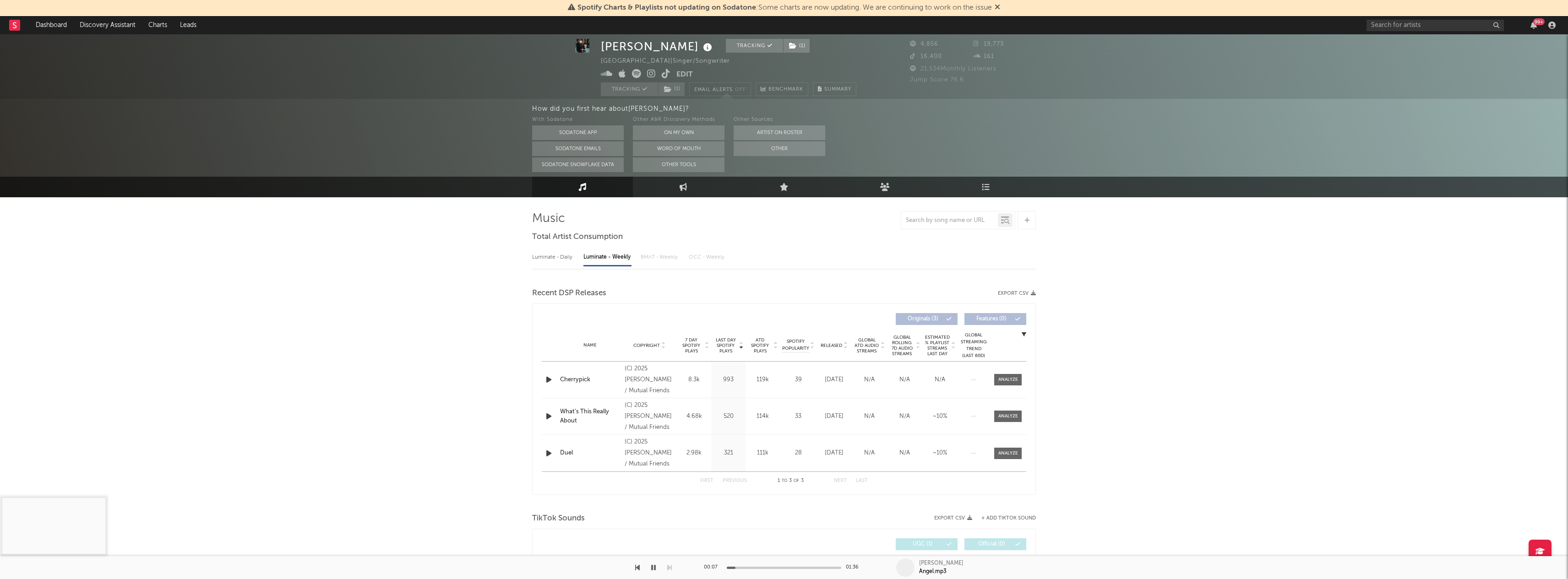
select select "1w"
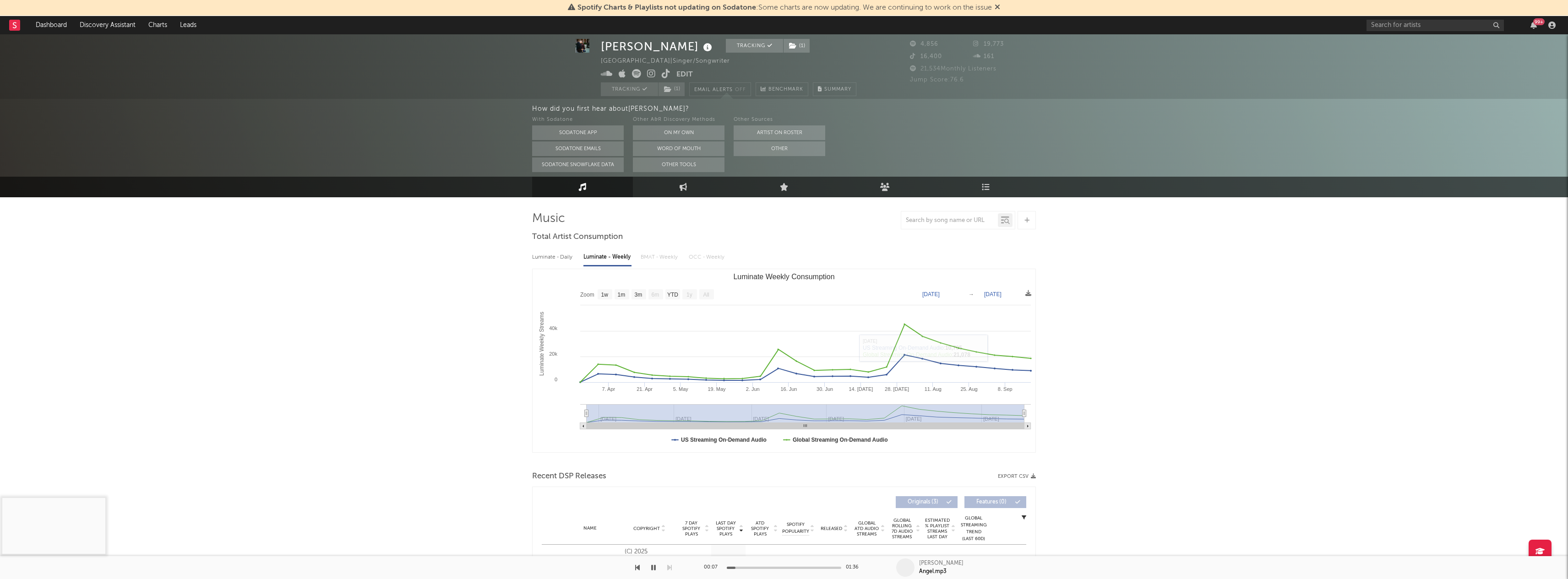
click at [971, 293] on text "→" at bounding box center [971, 294] width 6 height 6
click at [1029, 425] on rect "Luminate Weekly Consumption" at bounding box center [1027, 426] width 6 height 6
type input "2025-03-18"
click at [575, 427] on rect "Luminate Weekly Consumption" at bounding box center [784, 361] width 503 height 183
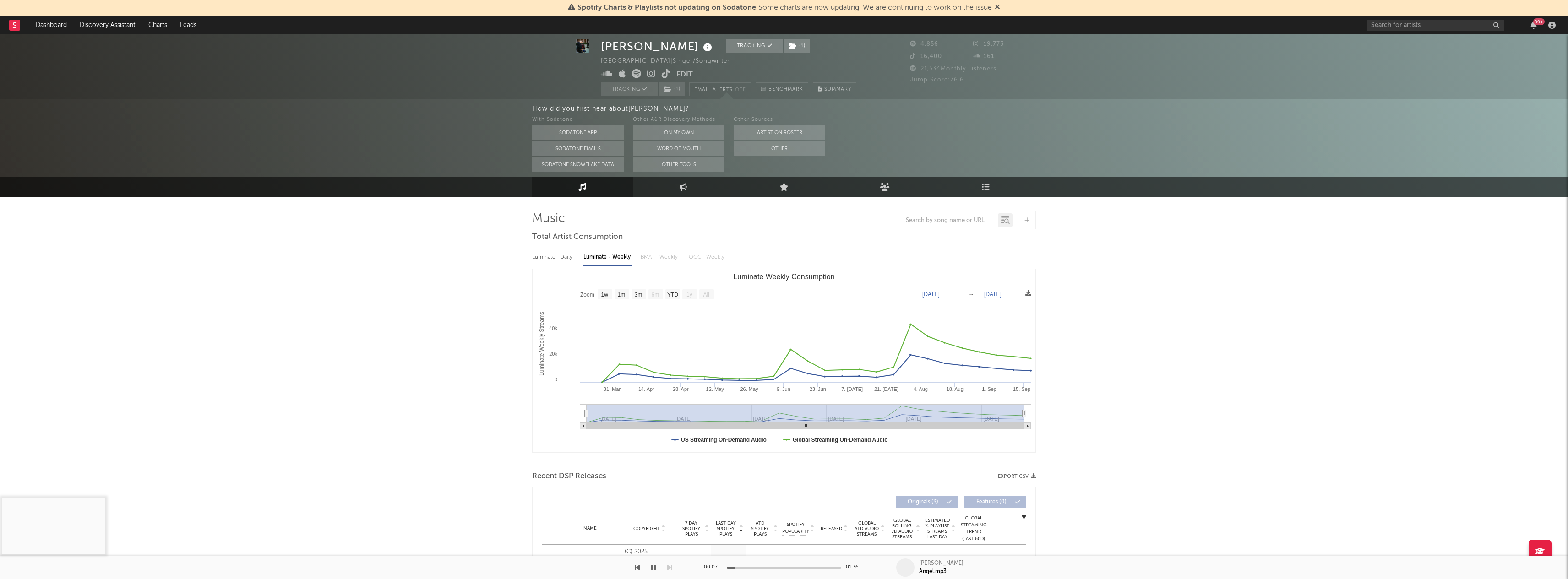
click at [578, 427] on rect "Luminate Weekly Consumption" at bounding box center [784, 361] width 503 height 183
click at [585, 427] on rect "Luminate Weekly Consumption" at bounding box center [583, 426] width 6 height 6
click at [573, 430] on rect "Luminate Weekly Consumption" at bounding box center [784, 361] width 503 height 183
click at [580, 425] on rect "Luminate Weekly Consumption" at bounding box center [583, 426] width 6 height 6
click at [583, 426] on icon "Luminate Weekly Consumption" at bounding box center [583, 426] width 1 height 3
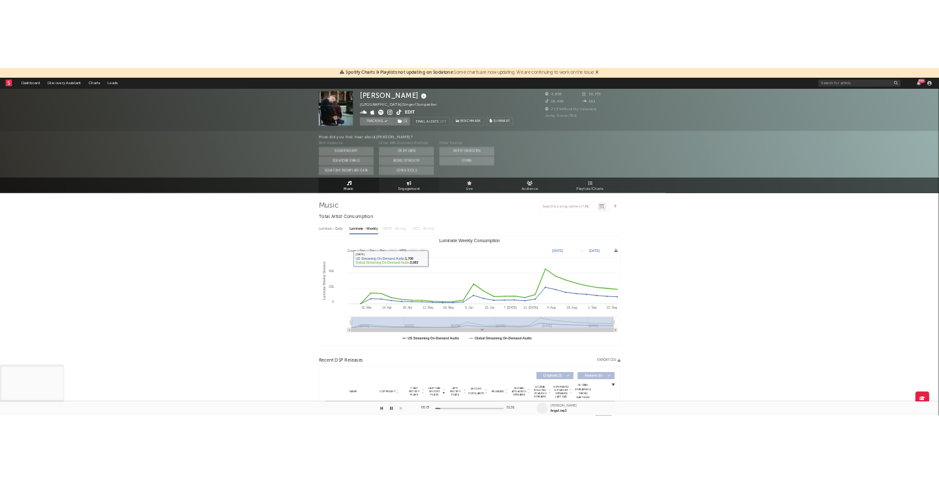
scroll to position [0, 0]
